Goal: Task Accomplishment & Management: Use online tool/utility

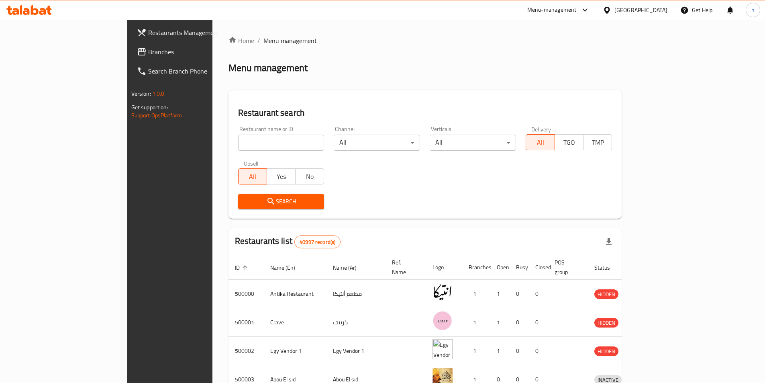
click at [148, 50] on span "Branches" at bounding box center [198, 52] width 100 height 10
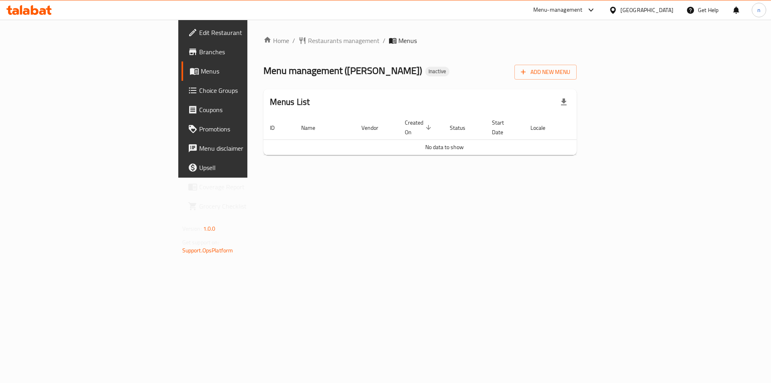
drag, startPoint x: 437, startPoint y: 196, endPoint x: 423, endPoint y: 197, distance: 14.9
click at [437, 177] on div "Home / Restaurants management / Menus Menu management ( Chin Chang ) Inactive A…" at bounding box center [420, 99] width 346 height 158
click at [303, 177] on div "Home / Restaurants management / Menus Menu management ( Chin Chang ) Inactive A…" at bounding box center [420, 99] width 346 height 158
click at [377, 177] on div "Home / Restaurants management / Menus Menu management ( Chin Chang ) Inactive A…" at bounding box center [420, 99] width 346 height 158
click at [247, 177] on div "Home / Restaurants management / Menus Menu management ( Chin Chang ) Inactive A…" at bounding box center [420, 99] width 346 height 158
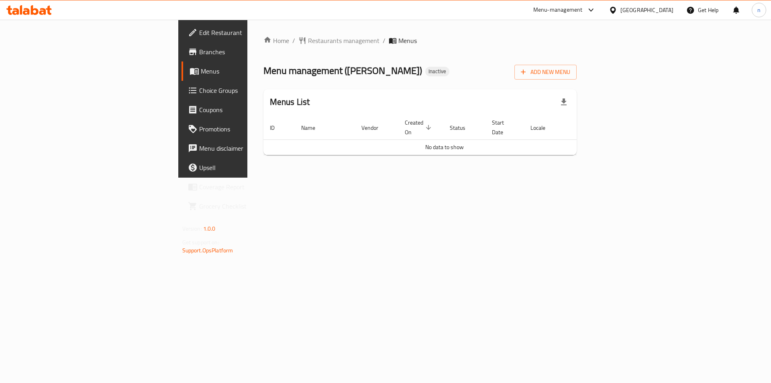
click at [199, 30] on span "Edit Restaurant" at bounding box center [250, 33] width 102 height 10
